Goal: Use online tool/utility

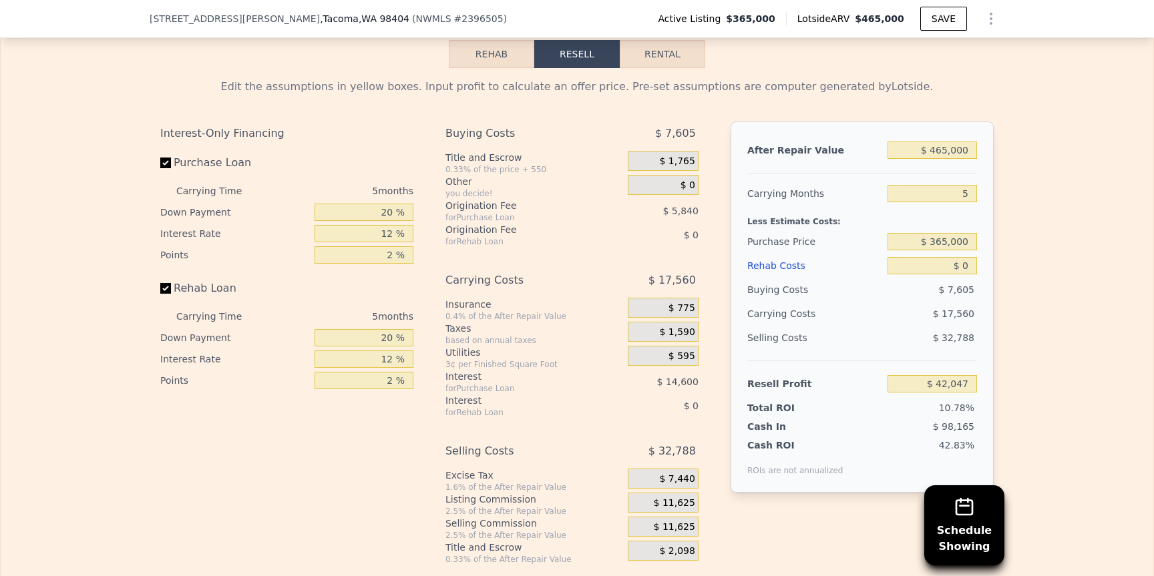
scroll to position [2168, 0]
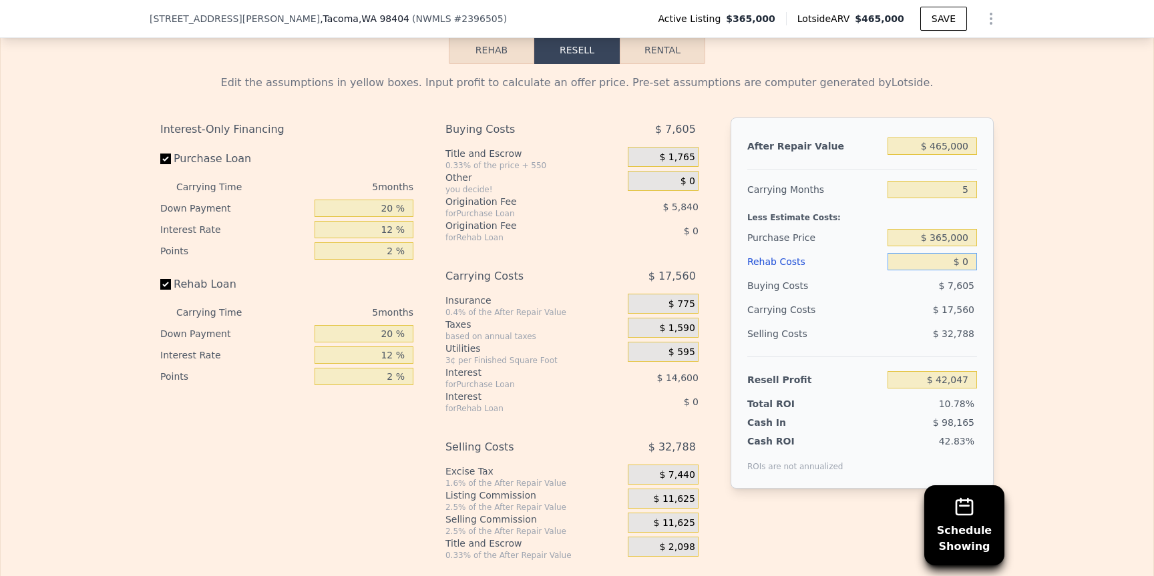
click at [974, 265] on input "$ 0" at bounding box center [931, 261] width 89 height 17
type input "$ 6"
type input "$ 42,041"
type input "$ 60"
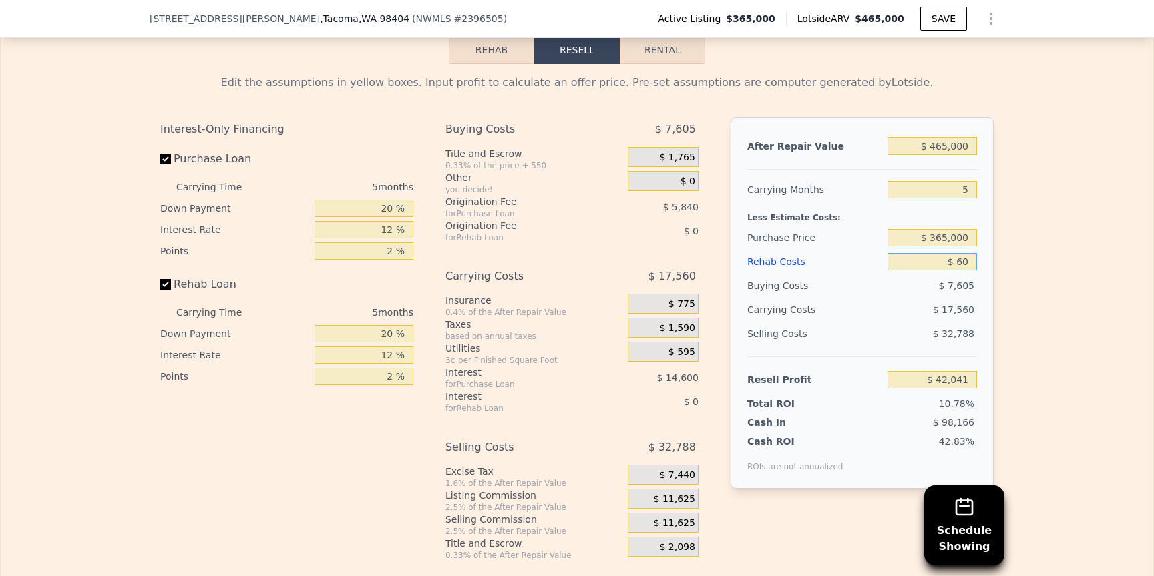
type input "$ 41,986"
type input "$ 600"
type input "$ 41,412"
type input "$ 6,000"
type input "$ 35,711"
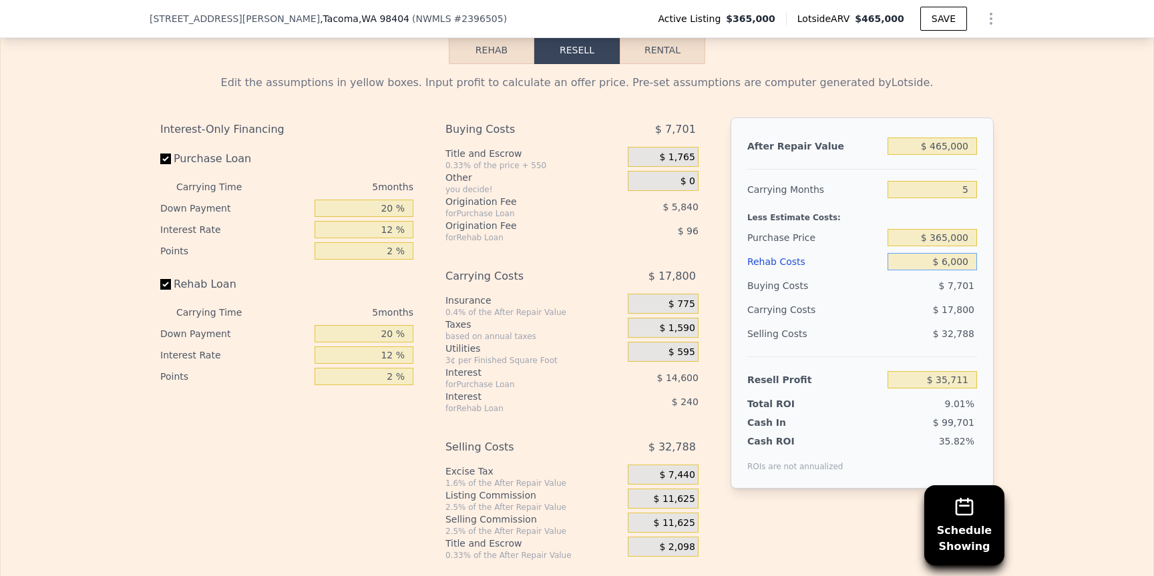
type input "$ 60,000"
type input "-$ 21,313"
type input "$ 60,000"
click at [940, 230] on input "$ 365,000" at bounding box center [931, 237] width 89 height 17
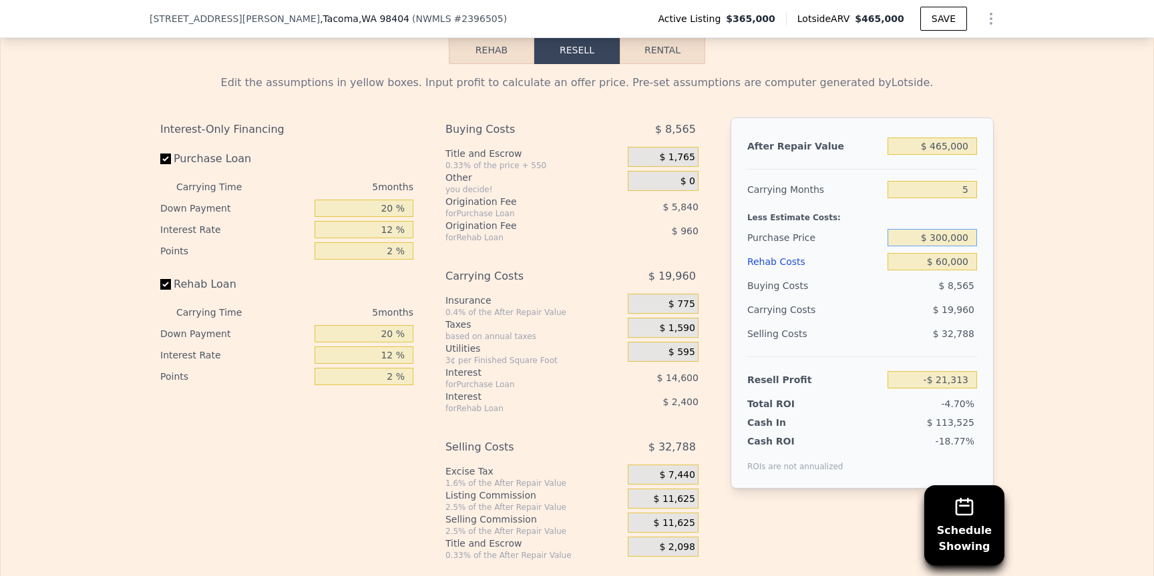
type input "$ 300,000"
click at [944, 204] on div "Less Estimate Costs:" at bounding box center [862, 214] width 230 height 24
type input "$ 47,543"
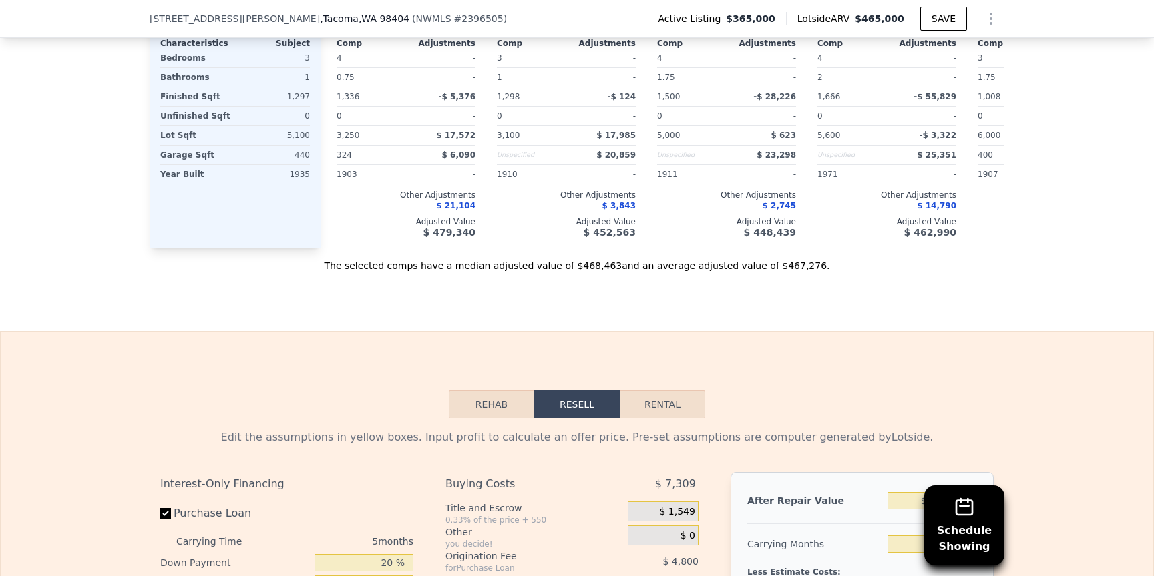
scroll to position [1915, 0]
